Goal: Task Accomplishment & Management: Manage account settings

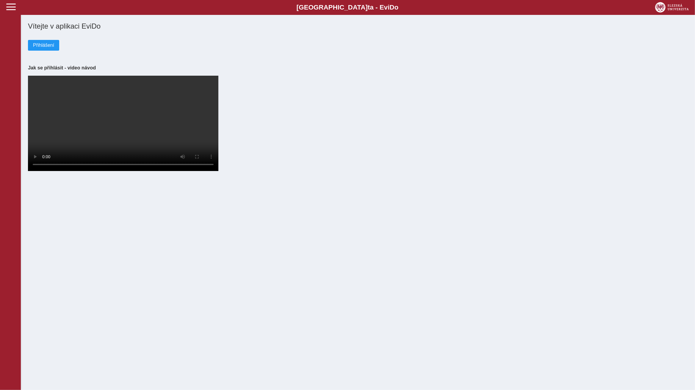
click at [52, 38] on div "Přihlášení" at bounding box center [358, 40] width 660 height 20
click at [51, 41] on button "Přihlášení" at bounding box center [43, 45] width 31 height 11
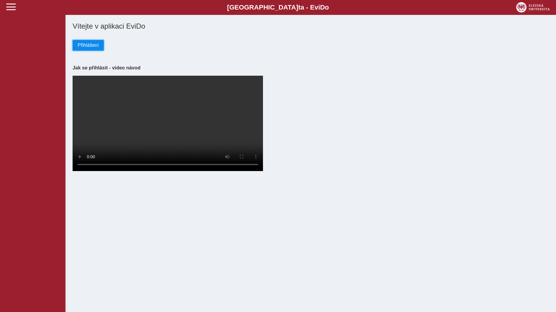
click at [94, 48] on span "Přihlášení" at bounding box center [88, 45] width 21 height 5
